Goal: Find specific page/section: Find specific page/section

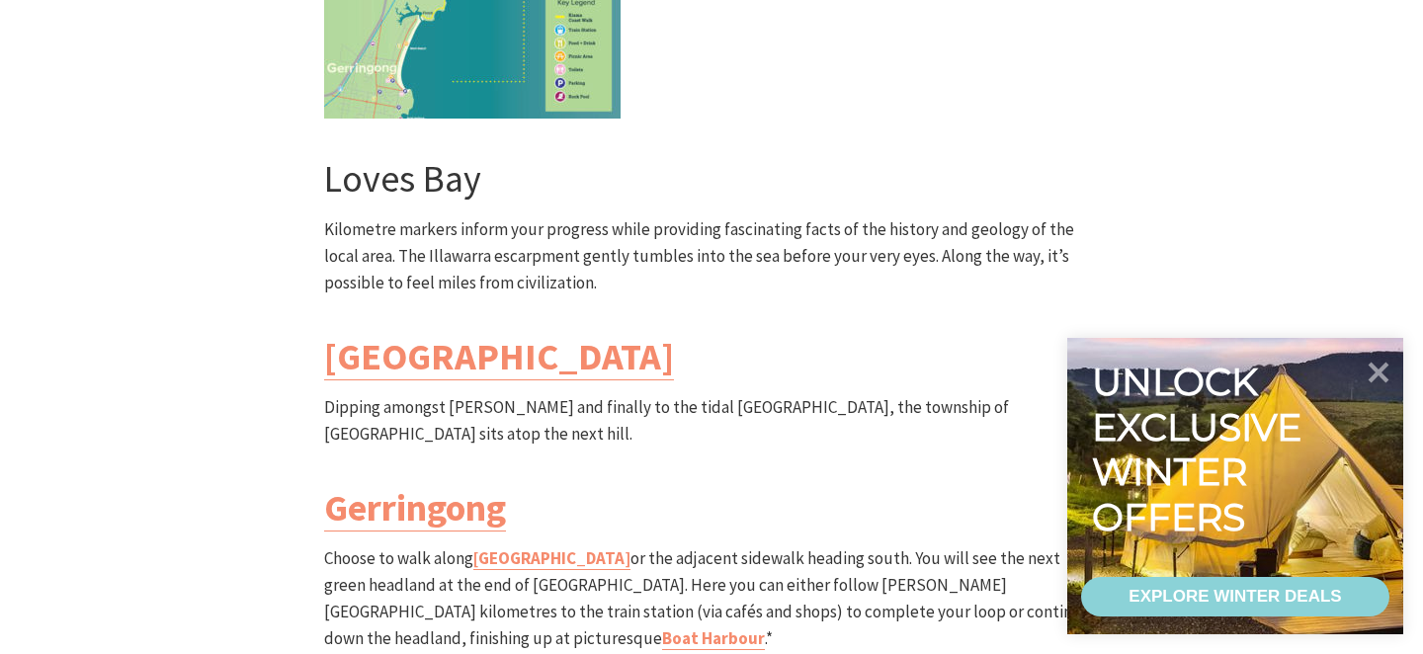
scroll to position [5647, 0]
click at [1377, 368] on icon at bounding box center [1379, 372] width 24 height 24
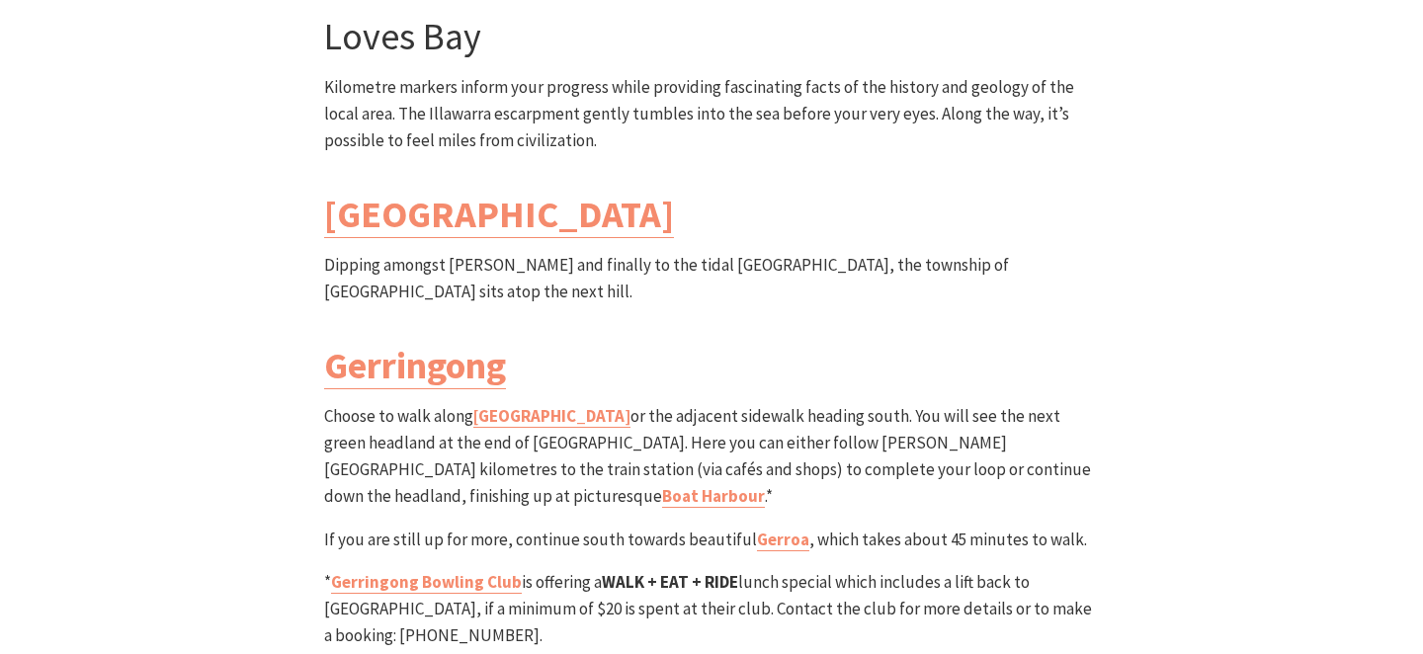
scroll to position [5789, 0]
click at [473, 569] on link "Gerringong Bowling Club" at bounding box center [426, 580] width 191 height 23
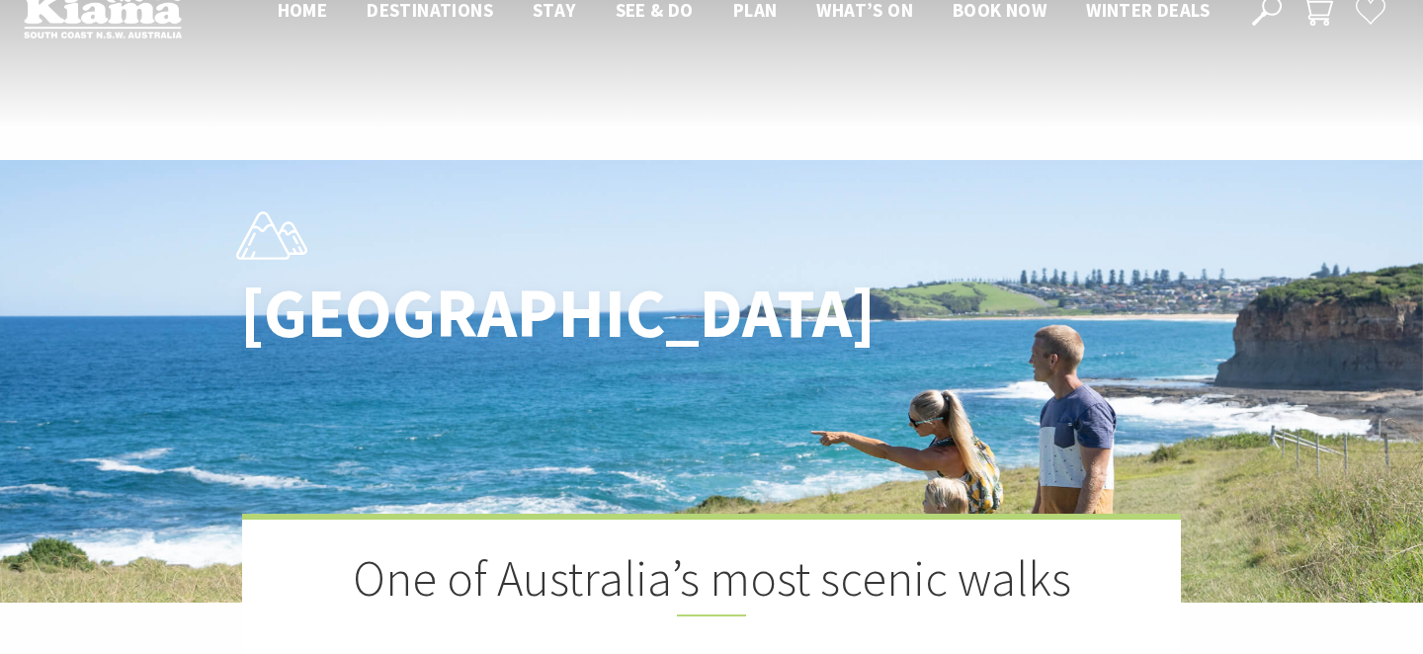
scroll to position [0, 0]
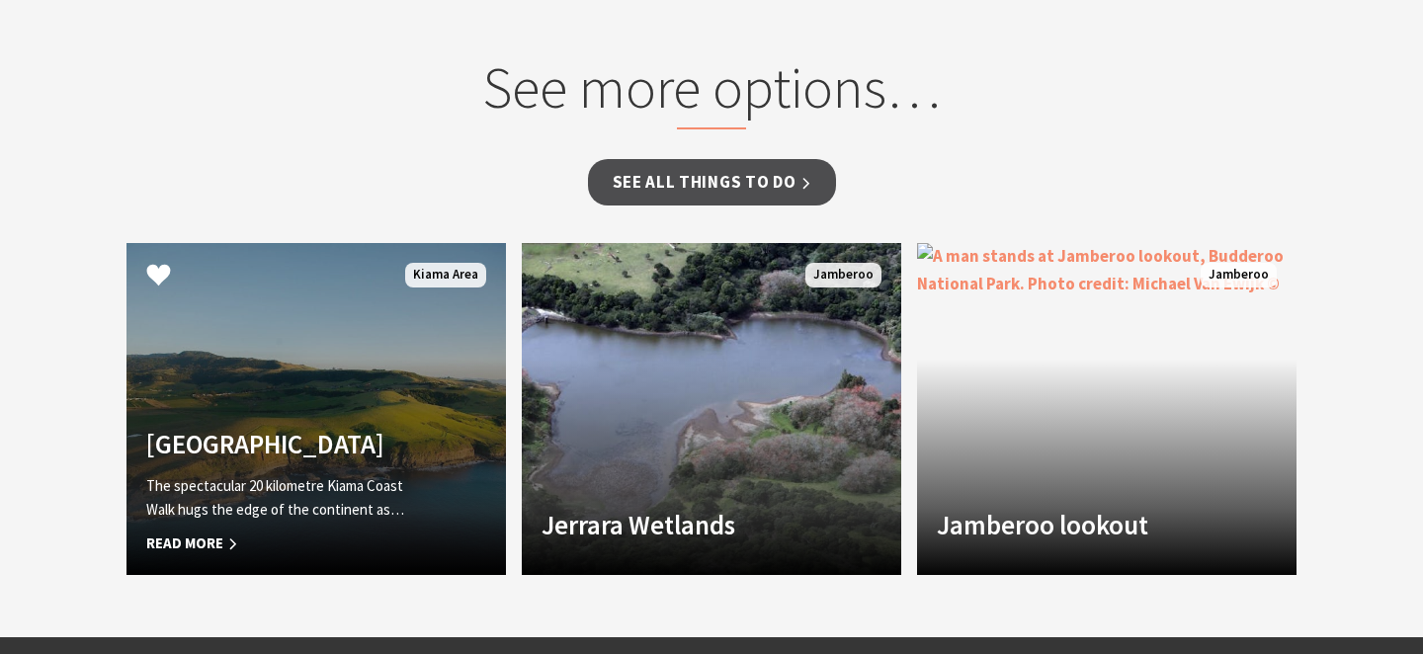
scroll to position [1568, 0]
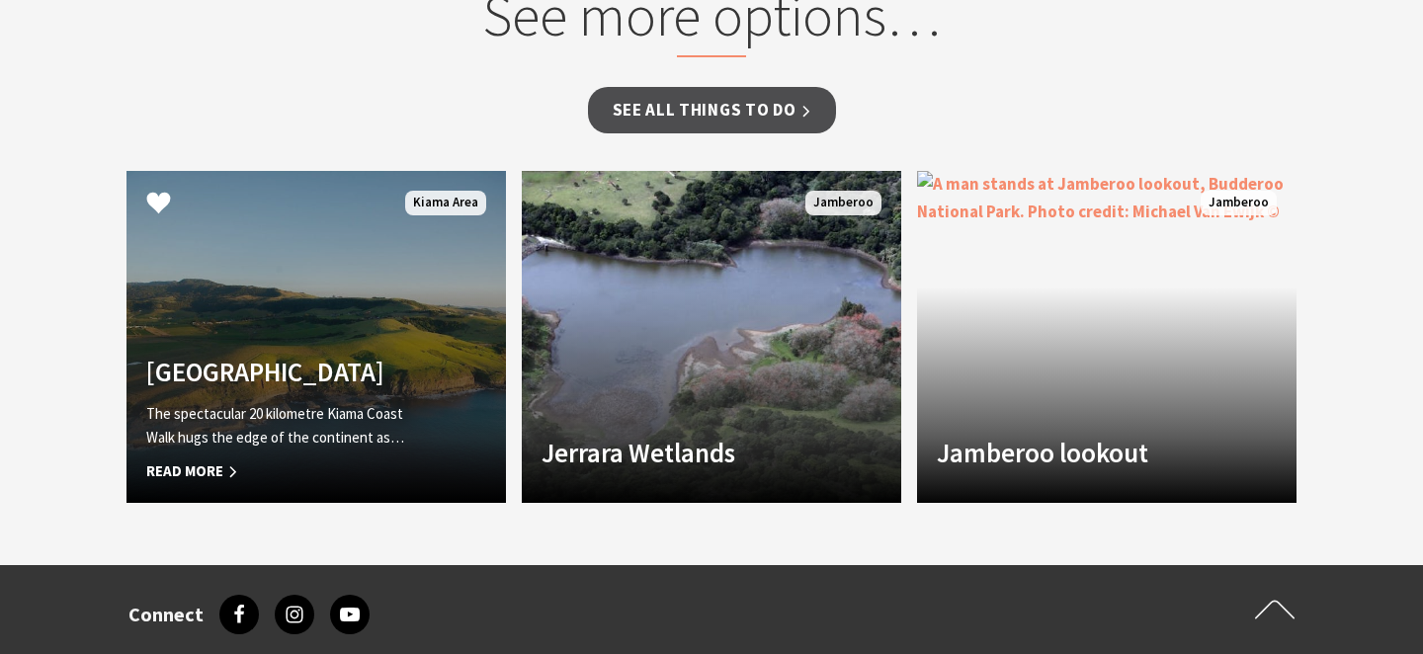
click at [337, 372] on div "[GEOGRAPHIC_DATA] The spectacular 20 kilometre Kiama Coast Walk hugs the edge o…" at bounding box center [287, 419] width 322 height 127
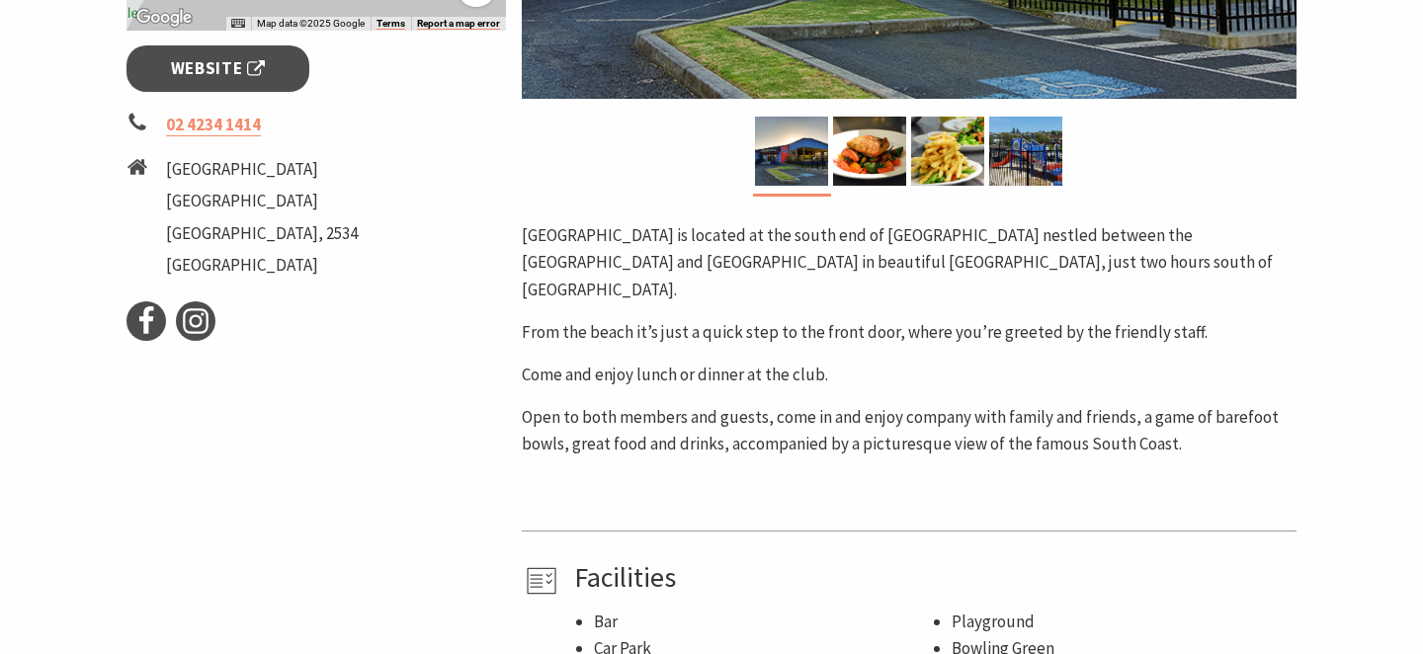
scroll to position [774, 0]
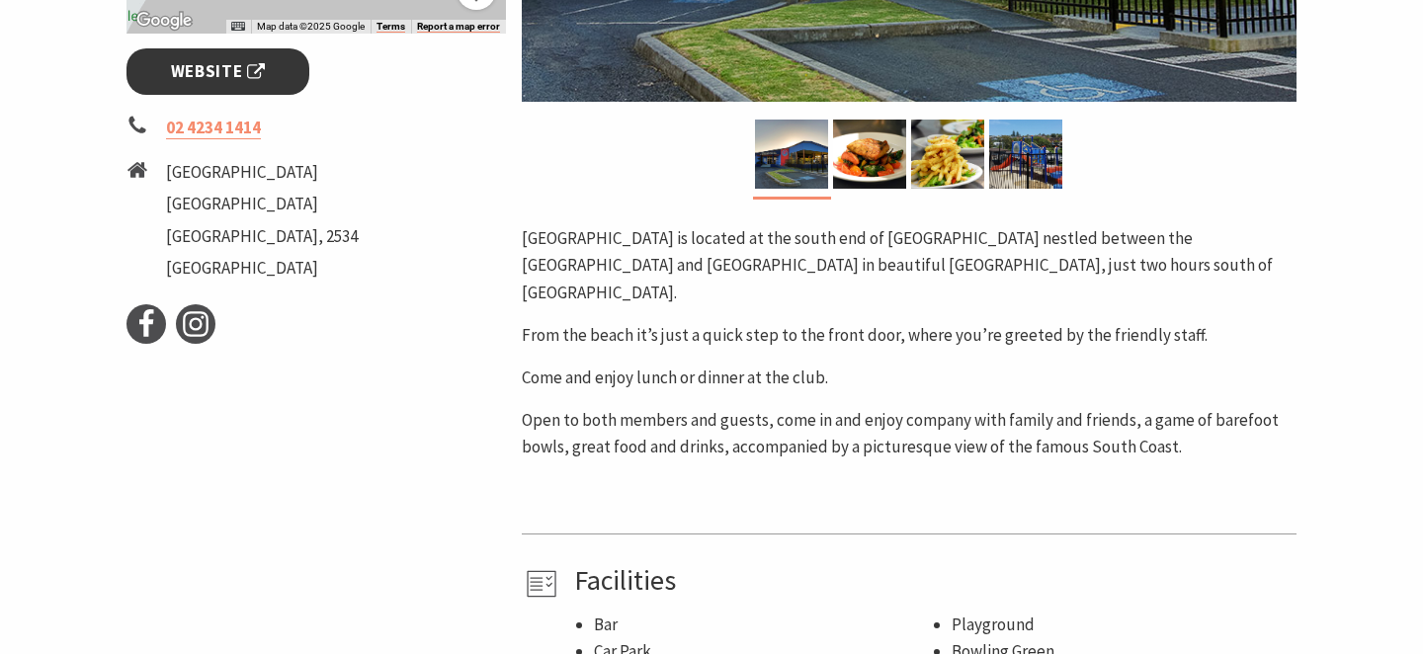
click at [222, 69] on span "Website" at bounding box center [218, 71] width 95 height 27
